Goal: Task Accomplishment & Management: Manage account settings

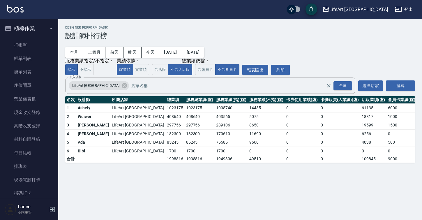
click at [360, 51] on div "本月 上個月 [DATE] [DATE] [DATE] [DATE] [DATE] 服務業績指定/不指定： 顯示 不顯示 業績依據： 虛業績 實業績 總業績依…" at bounding box center [239, 57] width 349 height 35
click at [44, 47] on link "打帳單" at bounding box center [29, 44] width 54 height 13
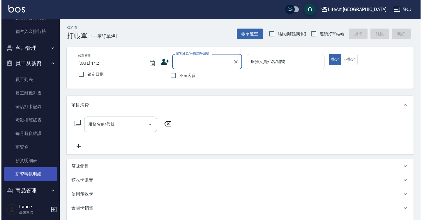
scroll to position [835, 0]
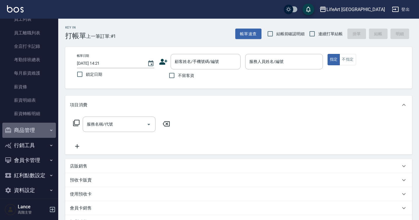
click at [43, 128] on button "商品管理" at bounding box center [29, 129] width 54 height 15
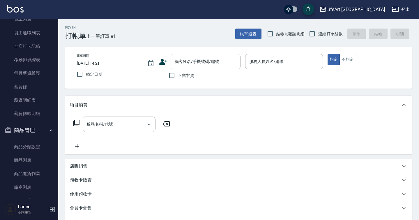
click at [378, 10] on div "LifeArt 蘆洲" at bounding box center [355, 9] width 58 height 7
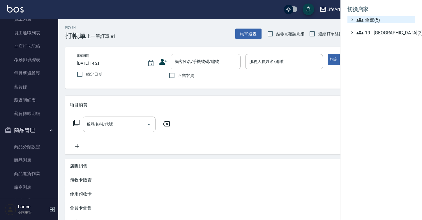
click at [375, 19] on span "全部(5)" at bounding box center [384, 19] width 56 height 7
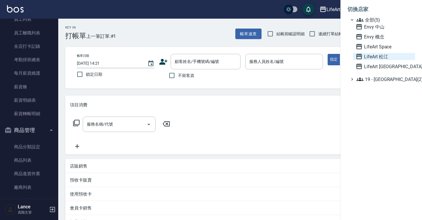
click at [369, 55] on span "LifeArt 松江" at bounding box center [383, 56] width 57 height 7
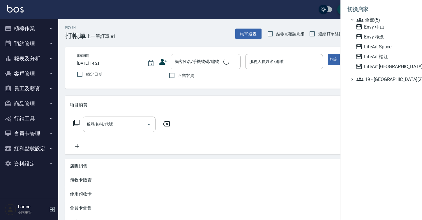
click at [369, 55] on span "LifeArt 松江" at bounding box center [383, 56] width 57 height 7
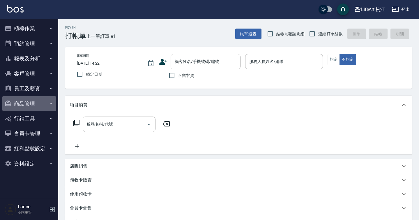
click at [38, 107] on button "商品管理" at bounding box center [29, 103] width 54 height 15
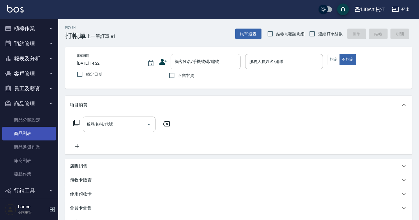
click at [39, 133] on link "商品列表" at bounding box center [29, 133] width 54 height 13
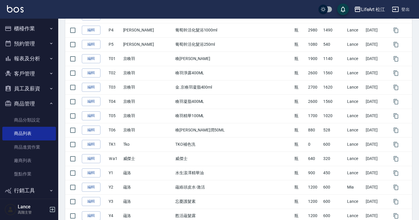
scroll to position [655, 0]
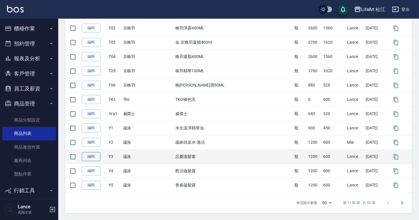
click at [88, 157] on link "編輯" at bounding box center [91, 156] width 19 height 9
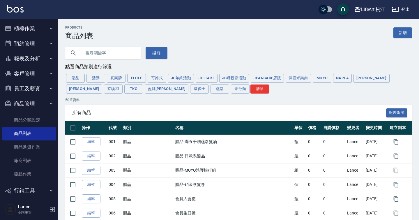
scroll to position [655, 0]
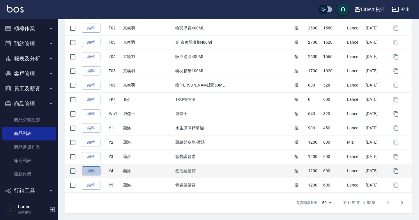
click at [94, 172] on link "編輯" at bounding box center [91, 170] width 19 height 9
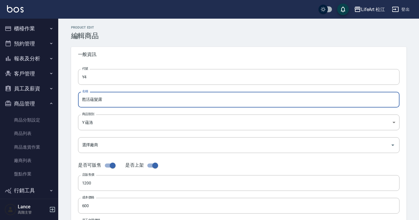
drag, startPoint x: 82, startPoint y: 100, endPoint x: 113, endPoint y: 103, distance: 31.9
click at [113, 103] on input "甦活蘊髮露" at bounding box center [238, 100] width 321 height 16
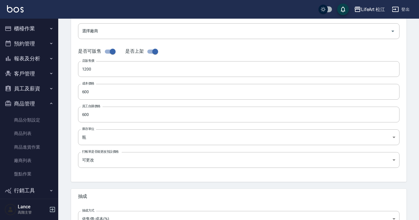
scroll to position [182, 0]
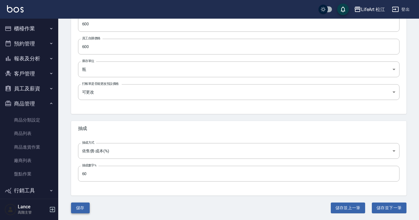
click at [83, 209] on button "儲存" at bounding box center [80, 207] width 19 height 11
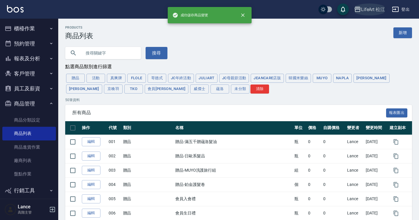
click at [367, 10] on div "LifeArt 松江" at bounding box center [373, 9] width 24 height 7
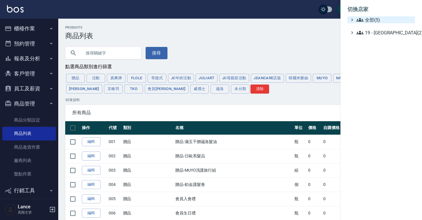
click at [366, 19] on span "全部(5)" at bounding box center [384, 19] width 56 height 7
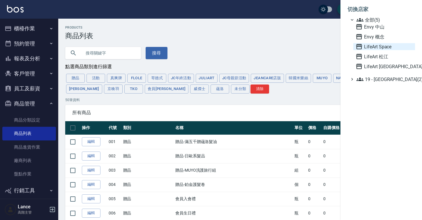
click at [377, 46] on span "LifeArt Space" at bounding box center [383, 46] width 57 height 7
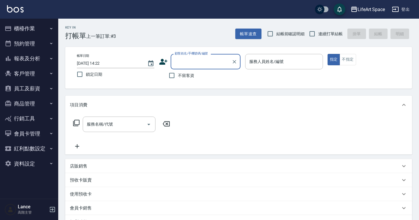
click at [42, 90] on button "員工及薪資" at bounding box center [29, 88] width 54 height 15
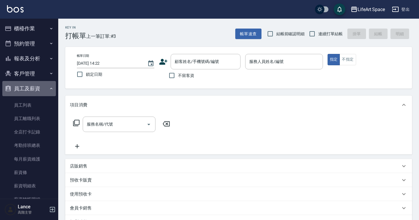
click at [42, 90] on button "員工及薪資" at bounding box center [29, 88] width 54 height 15
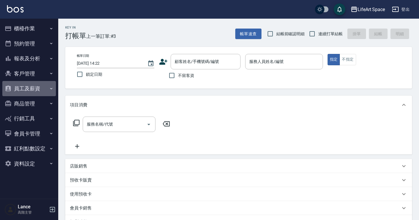
click at [40, 90] on button "員工及薪資" at bounding box center [29, 88] width 54 height 15
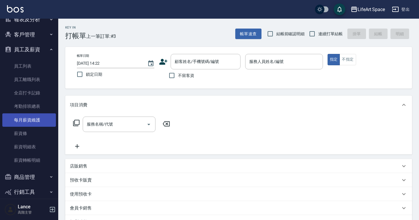
scroll to position [89, 0]
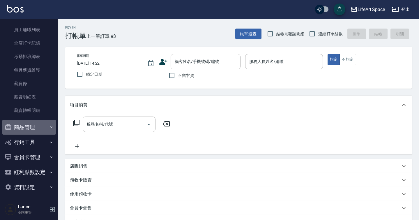
click at [44, 125] on button "商品管理" at bounding box center [29, 127] width 54 height 15
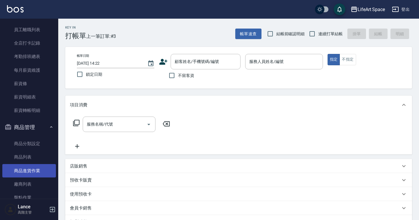
scroll to position [139, 0]
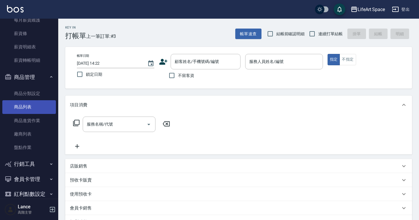
click at [38, 110] on link "商品列表" at bounding box center [29, 106] width 54 height 13
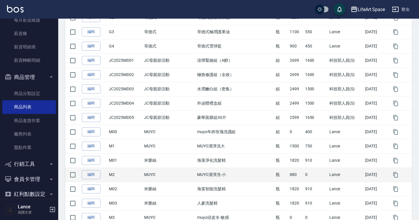
scroll to position [655, 0]
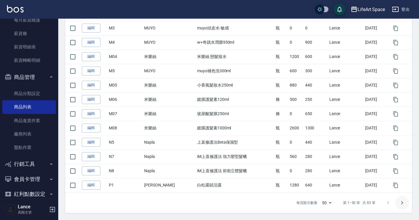
click at [405, 202] on icon "Go to next page" at bounding box center [401, 202] width 7 height 7
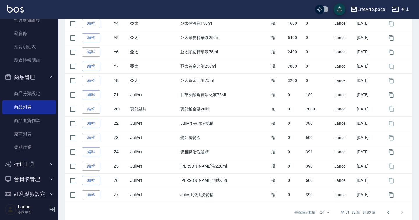
scroll to position [413, 0]
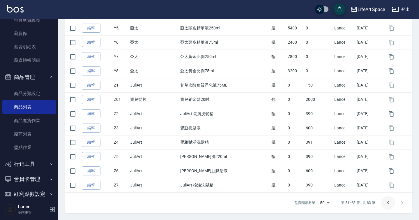
click at [387, 204] on icon "Go to previous page" at bounding box center [387, 202] width 7 height 7
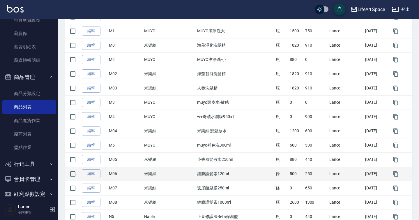
scroll to position [655, 0]
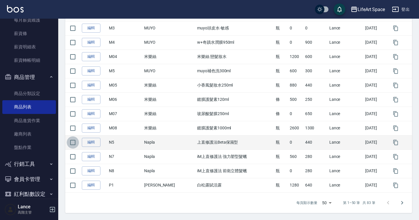
click at [77, 144] on input "checkbox" at bounding box center [73, 142] width 12 height 12
checkbox input "true"
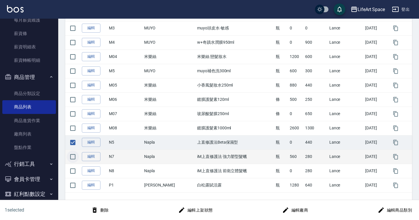
click at [76, 155] on input "checkbox" at bounding box center [73, 156] width 12 height 12
checkbox input "true"
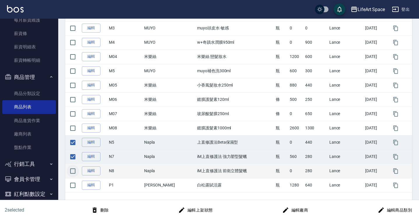
click at [74, 171] on input "checkbox" at bounding box center [73, 171] width 12 height 12
checkbox input "true"
click at [204, 208] on button "編輯上架狀態" at bounding box center [195, 210] width 39 height 11
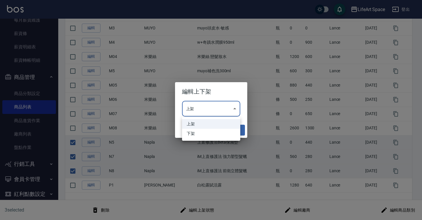
click at [215, 131] on li "下架" at bounding box center [211, 134] width 58 height 10
type input "false"
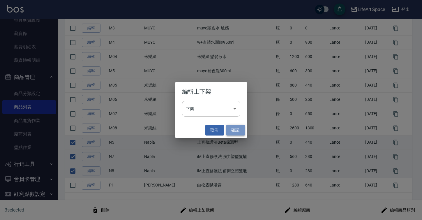
click at [234, 133] on button "確認" at bounding box center [235, 130] width 19 height 11
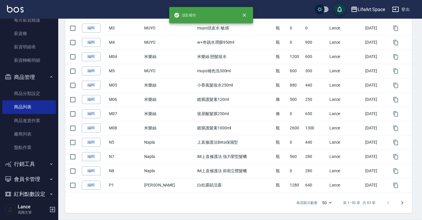
checkbox input "false"
type input "true"
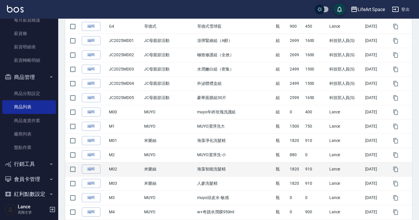
scroll to position [466, 0]
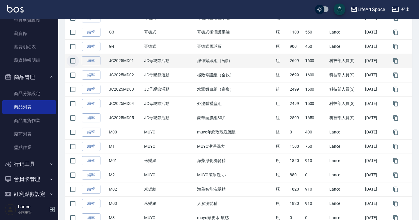
click at [76, 63] on input "checkbox" at bounding box center [73, 61] width 12 height 12
checkbox input "true"
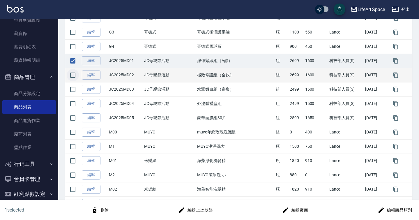
click at [73, 76] on input "checkbox" at bounding box center [73, 75] width 12 height 12
checkbox input "true"
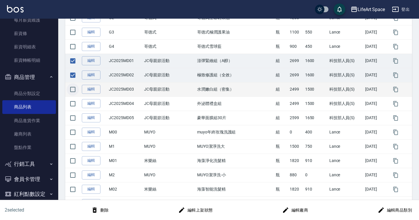
click at [73, 88] on input "checkbox" at bounding box center [73, 89] width 12 height 12
checkbox input "true"
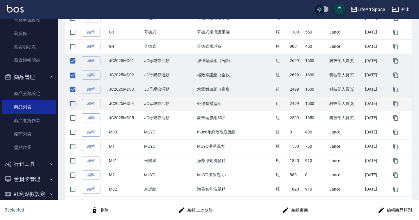
click at [75, 103] on input "checkbox" at bounding box center [73, 103] width 12 height 12
checkbox input "true"
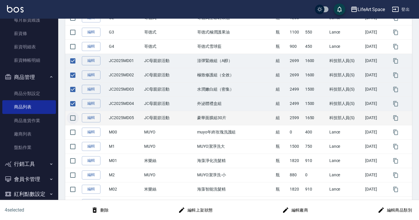
click at [72, 117] on input "checkbox" at bounding box center [73, 118] width 12 height 12
checkbox input "true"
click at [107, 210] on button "刪除" at bounding box center [100, 210] width 22 height 11
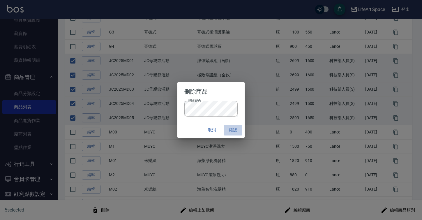
click at [233, 130] on button "確認" at bounding box center [232, 130] width 19 height 11
checkbox input "false"
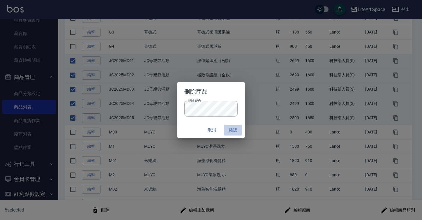
checkbox input "false"
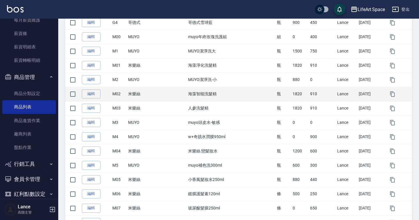
scroll to position [655, 0]
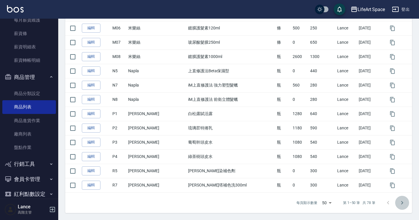
click at [404, 205] on icon "Go to next page" at bounding box center [401, 202] width 7 height 7
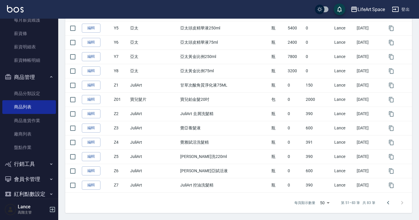
scroll to position [342, 0]
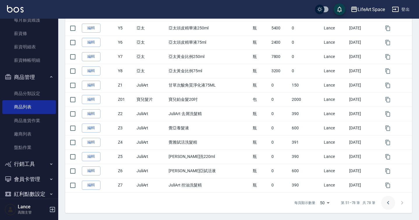
click at [387, 204] on icon "Go to previous page" at bounding box center [387, 202] width 7 height 7
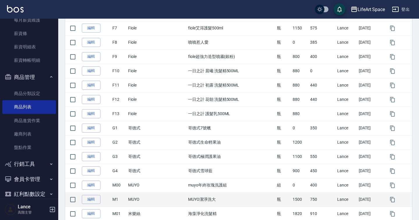
click at [395, 203] on td at bounding box center [397, 199] width 27 height 14
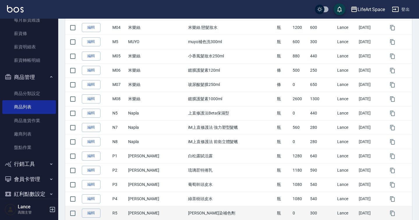
scroll to position [655, 0]
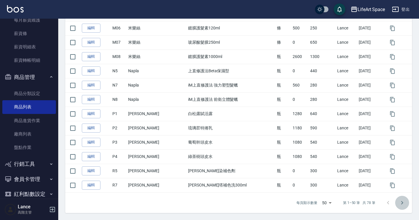
click at [398, 205] on button "Go to next page" at bounding box center [402, 203] width 14 height 14
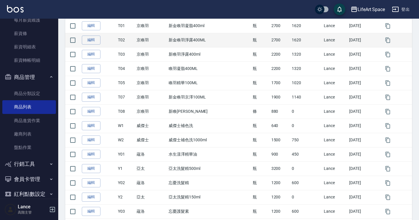
scroll to position [0, 0]
